Goal: Transaction & Acquisition: Purchase product/service

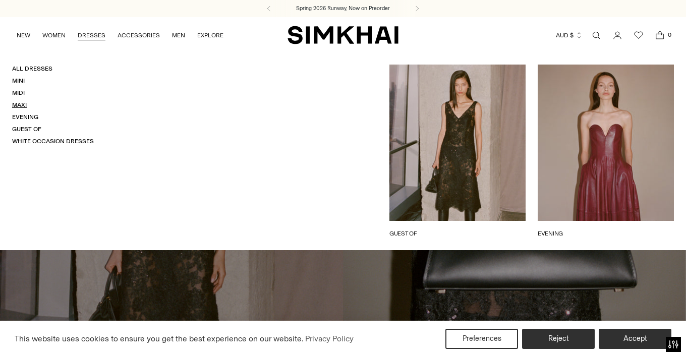
click at [18, 106] on link "Maxi" at bounding box center [19, 104] width 15 height 7
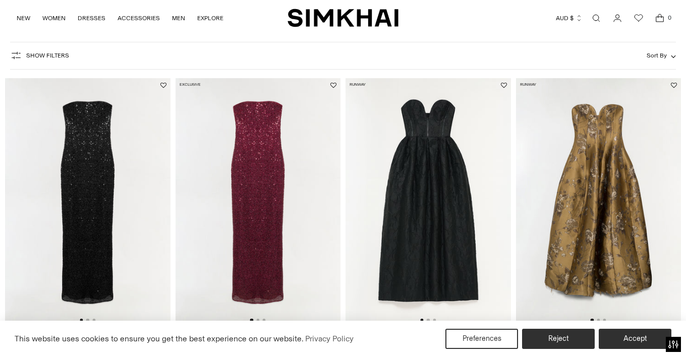
scroll to position [62, 0]
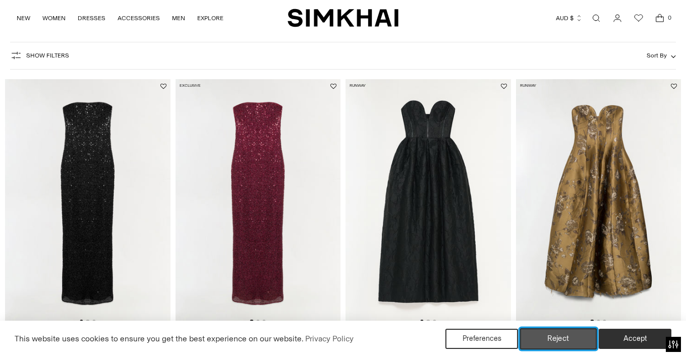
click at [547, 340] on button "Reject" at bounding box center [558, 338] width 77 height 21
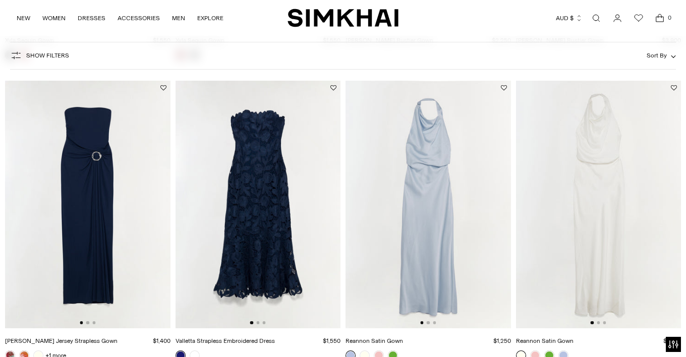
scroll to position [379, 0]
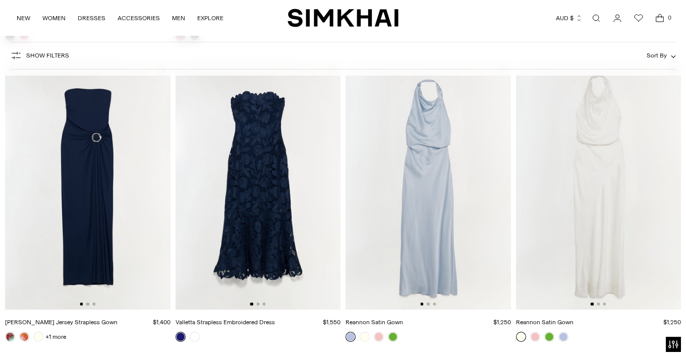
click at [437, 170] on img at bounding box center [429, 186] width 166 height 248
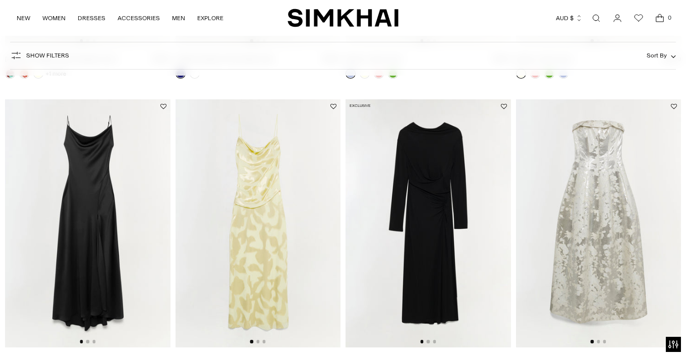
scroll to position [642, 0]
click at [112, 208] on img at bounding box center [88, 224] width 166 height 248
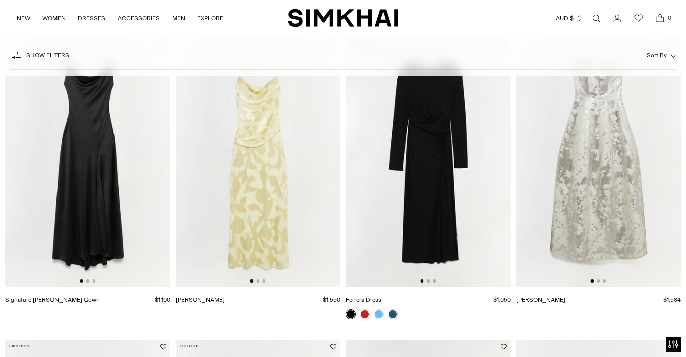
scroll to position [0, 0]
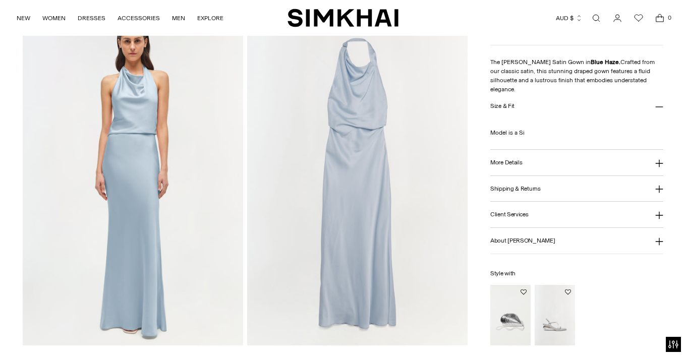
scroll to position [757, 0]
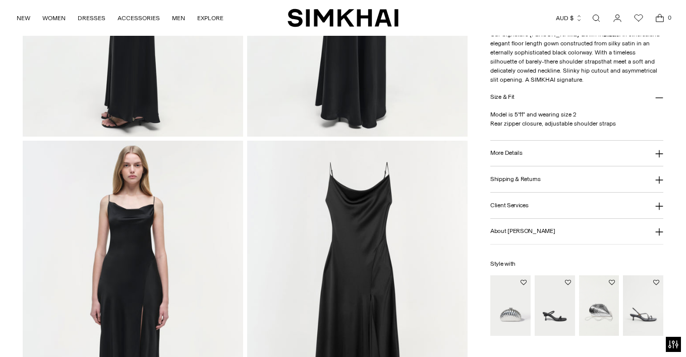
scroll to position [747, 0]
